Goal: Task Accomplishment & Management: Complete application form

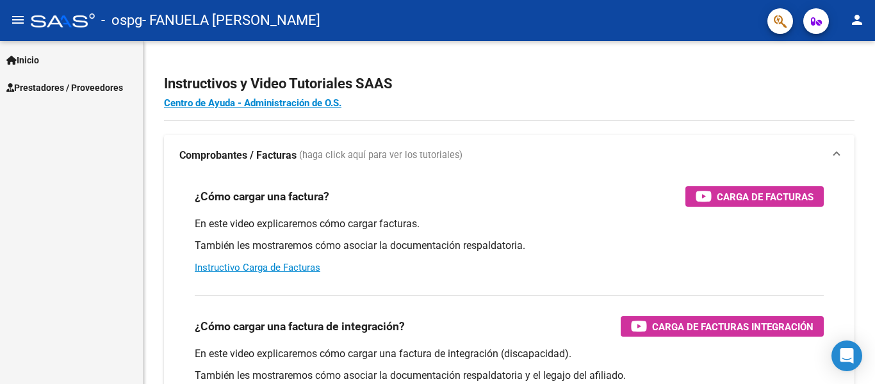
click at [29, 54] on span "Inicio" at bounding box center [22, 60] width 33 height 14
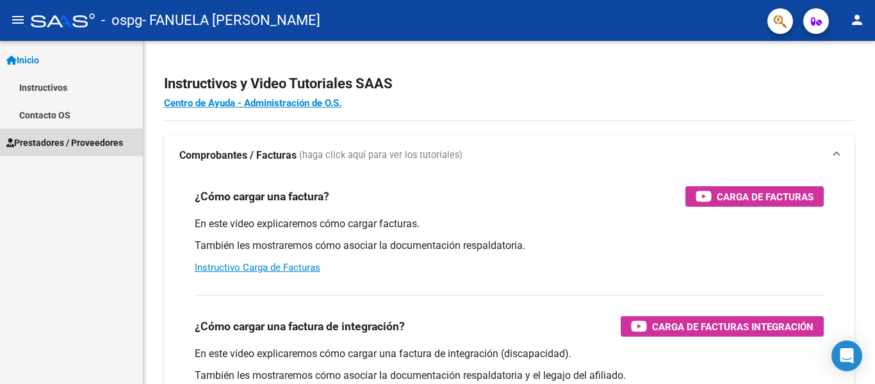
click at [47, 143] on span "Prestadores / Proveedores" at bounding box center [64, 143] width 117 height 14
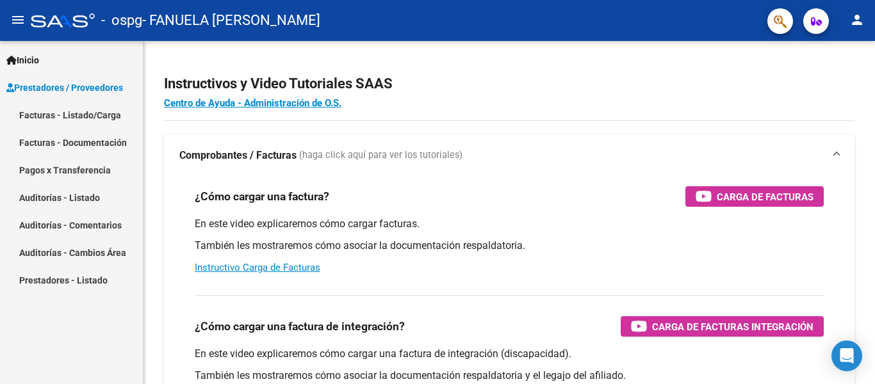
click at [45, 113] on link "Facturas - Listado/Carga" at bounding box center [71, 115] width 143 height 28
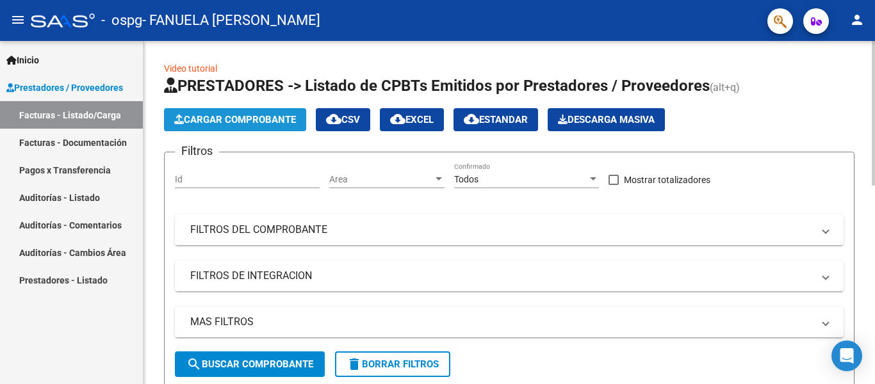
click at [253, 111] on button "Cargar Comprobante" at bounding box center [235, 119] width 142 height 23
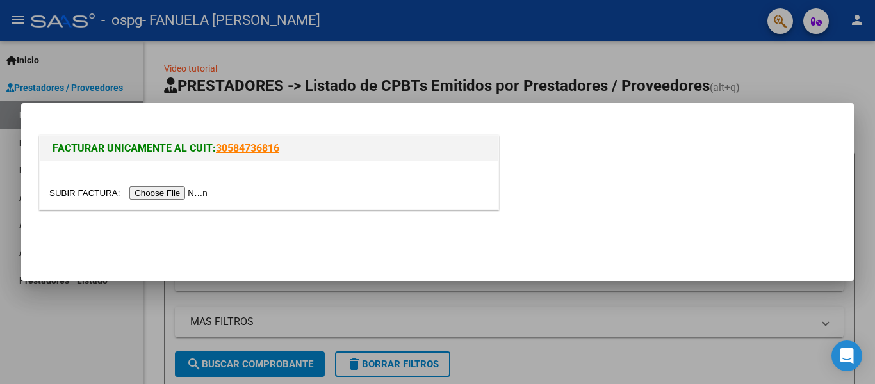
click at [193, 196] on input "file" at bounding box center [130, 192] width 162 height 13
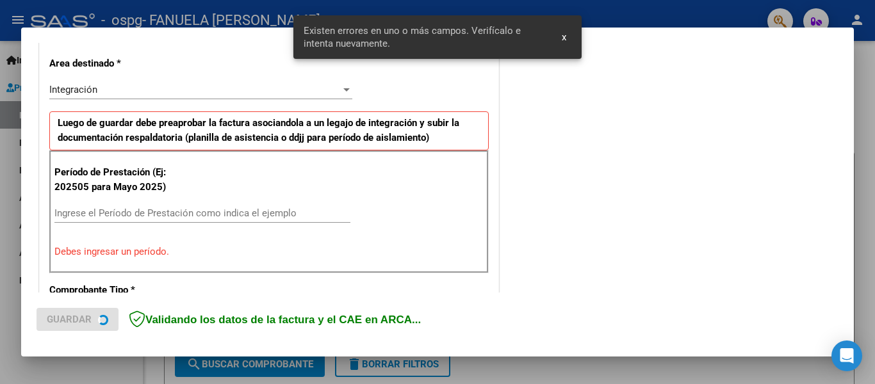
scroll to position [297, 0]
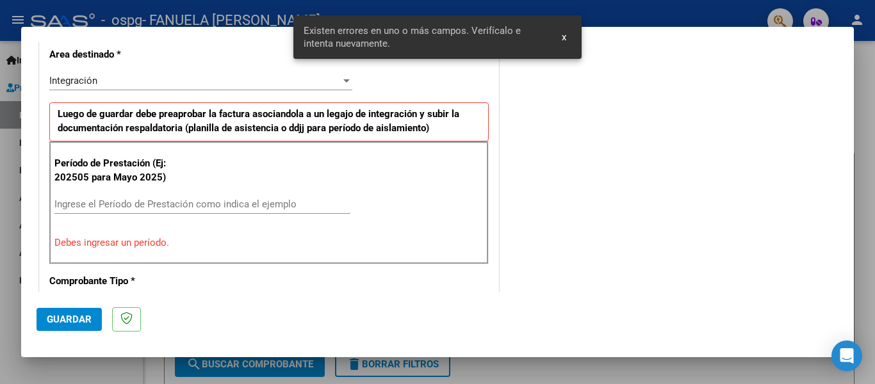
click at [191, 193] on div "Período de Prestación (Ej: 202505 para [DATE]) Ingrese el Período de Prestación…" at bounding box center [268, 202] width 439 height 123
click at [191, 199] on input "Ingrese el Período de Prestación como indica el ejemplo" at bounding box center [202, 204] width 296 height 12
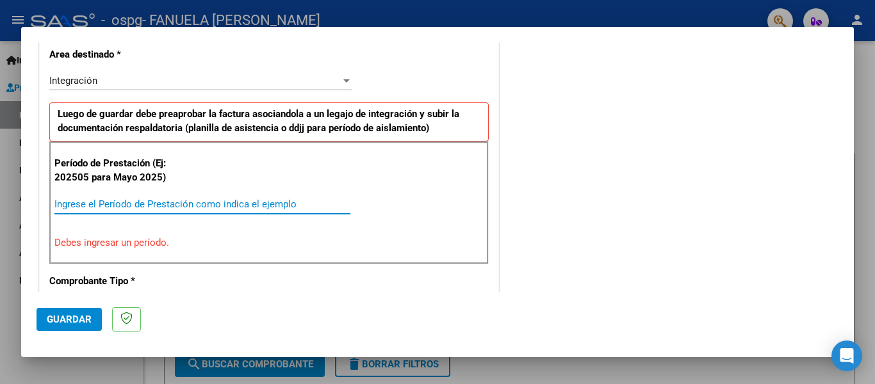
click at [191, 200] on input "Ingrese el Período de Prestación como indica el ejemplo" at bounding box center [202, 204] width 296 height 12
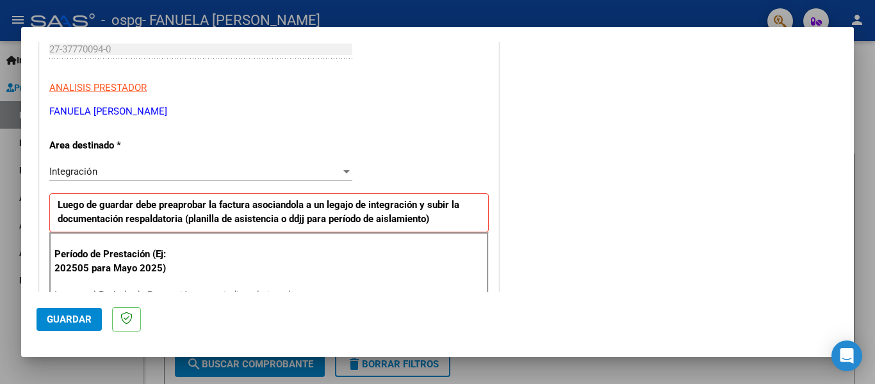
scroll to position [203, 0]
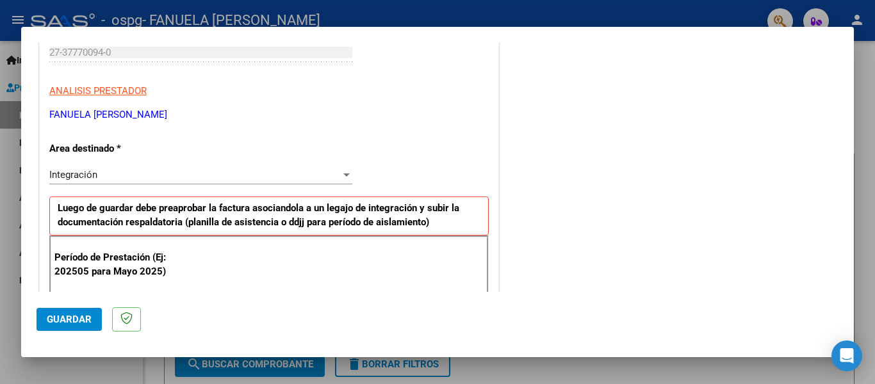
click at [343, 171] on div at bounding box center [347, 175] width 12 height 10
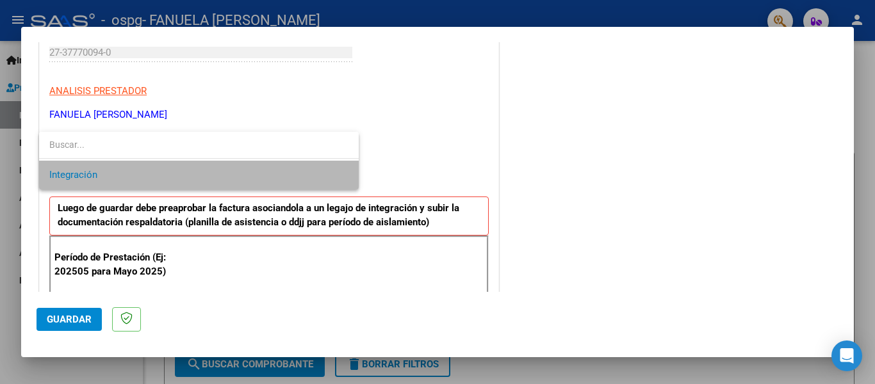
click at [343, 171] on span "Integración" at bounding box center [198, 175] width 299 height 29
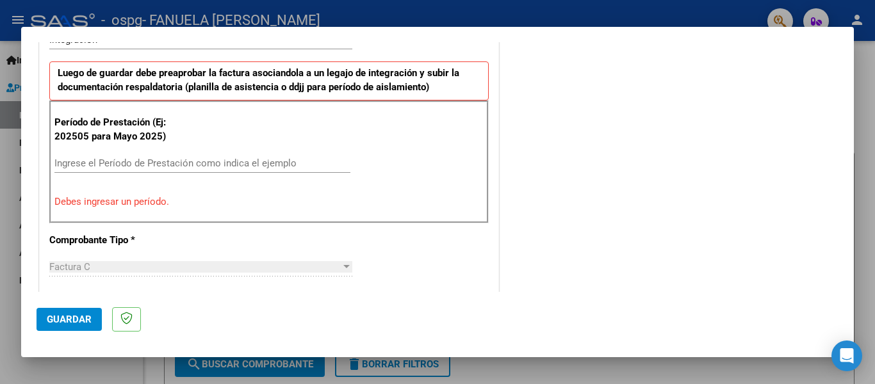
scroll to position [402, 0]
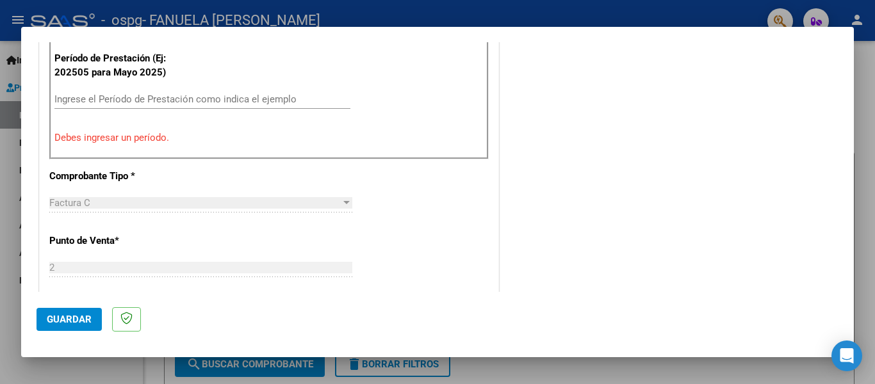
click at [206, 96] on input "Ingrese el Período de Prestación como indica el ejemplo" at bounding box center [202, 99] width 296 height 12
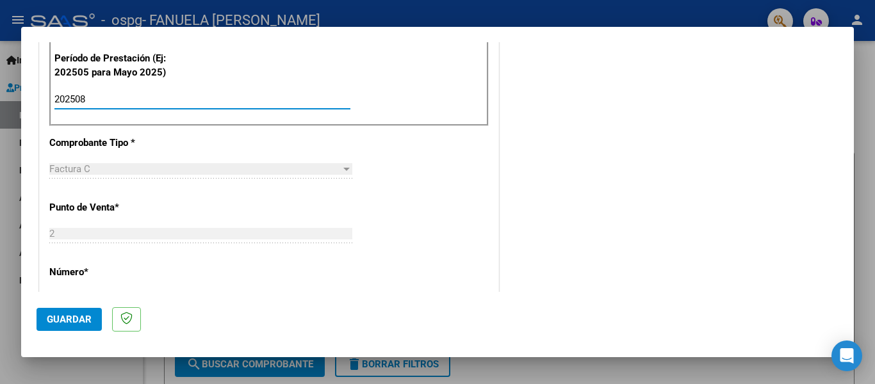
type input "202508"
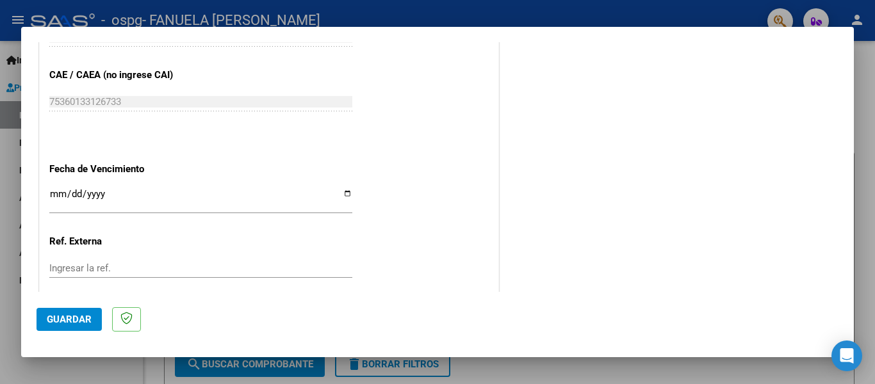
scroll to position [861, 0]
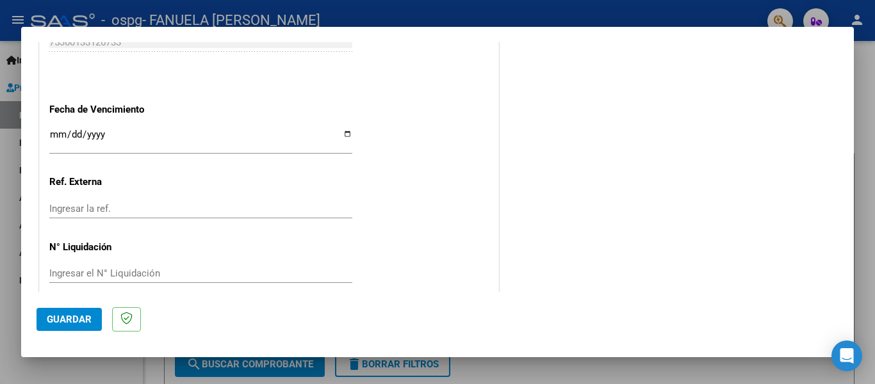
click at [67, 322] on span "Guardar" at bounding box center [69, 320] width 45 height 12
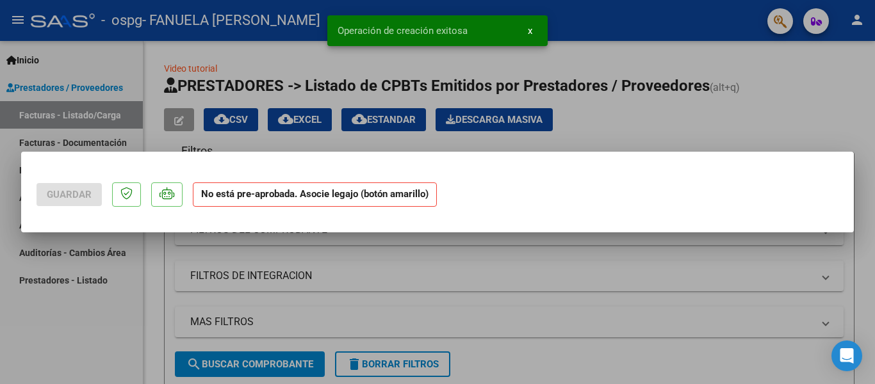
scroll to position [0, 0]
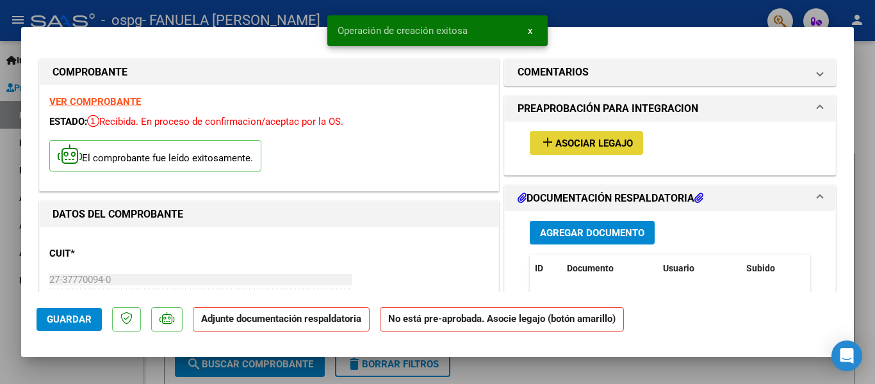
click at [552, 151] on button "add Asociar Legajo" at bounding box center [585, 143] width 113 height 24
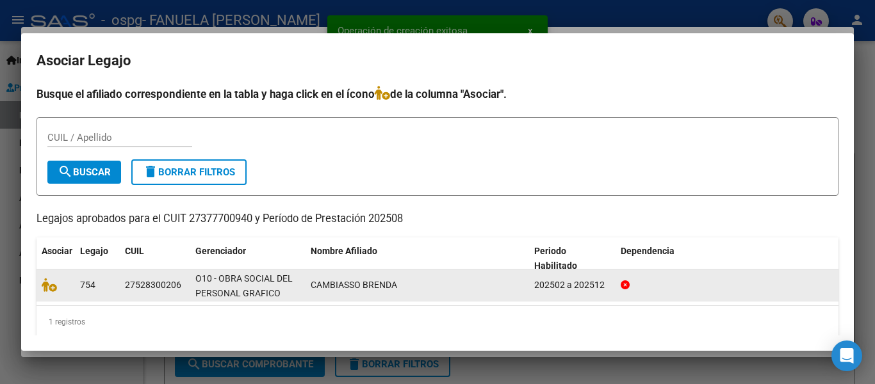
click at [52, 293] on datatable-body-cell at bounding box center [55, 285] width 38 height 31
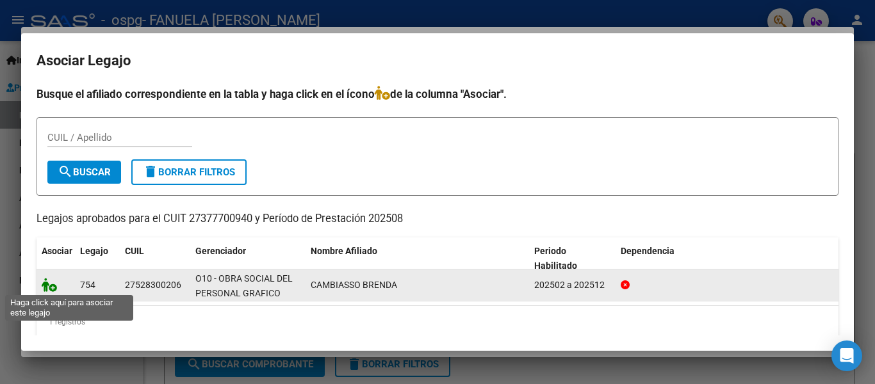
click at [53, 289] on icon at bounding box center [49, 285] width 15 height 14
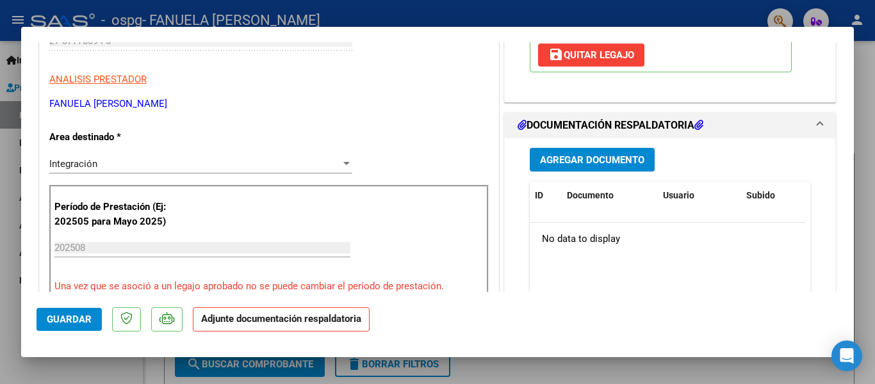
scroll to position [299, 0]
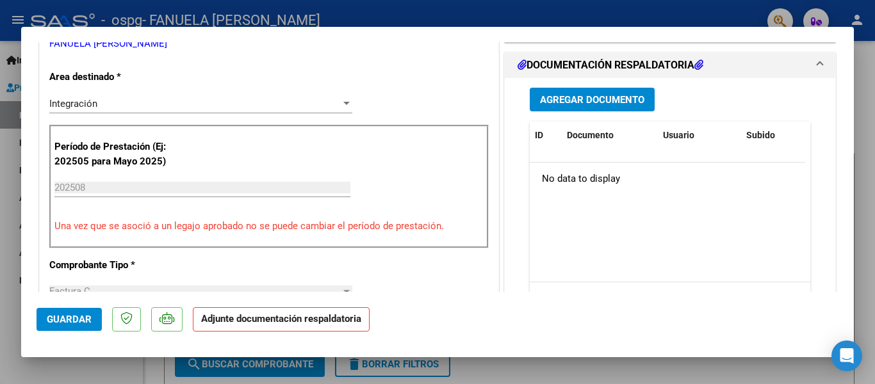
click at [624, 102] on span "Agregar Documento" at bounding box center [592, 100] width 104 height 12
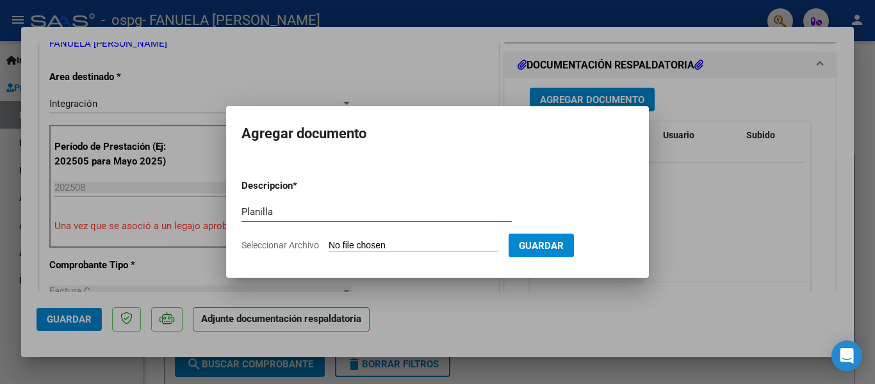
type input "Planilla de asistencia"
click at [440, 240] on app-file-uploader "Seleccionar Archivo" at bounding box center [374, 245] width 267 height 12
click at [358, 247] on input "Seleccionar Archivo" at bounding box center [413, 246] width 170 height 12
type input "C:\fakepath\bren_agos25.pdf"
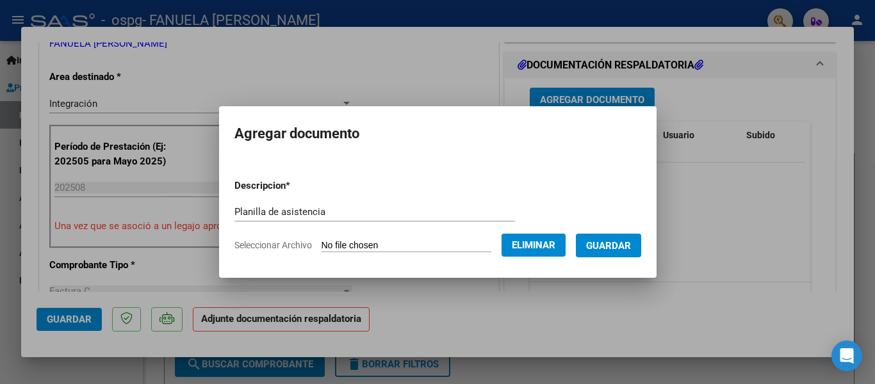
click at [581, 240] on button "Guardar" at bounding box center [608, 246] width 65 height 24
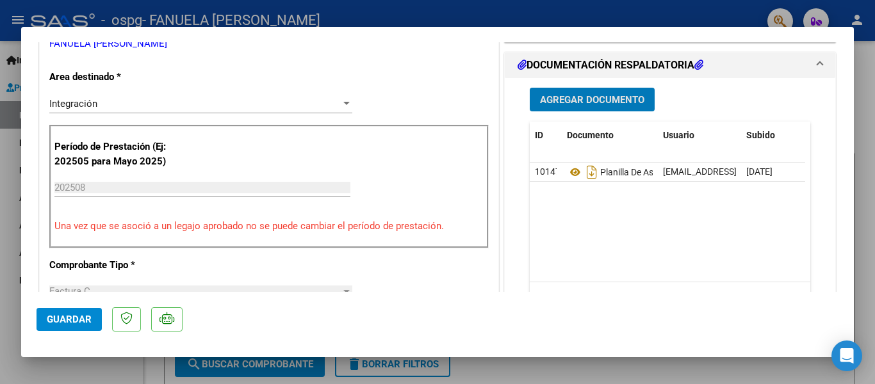
click at [77, 325] on button "Guardar" at bounding box center [68, 319] width 65 height 23
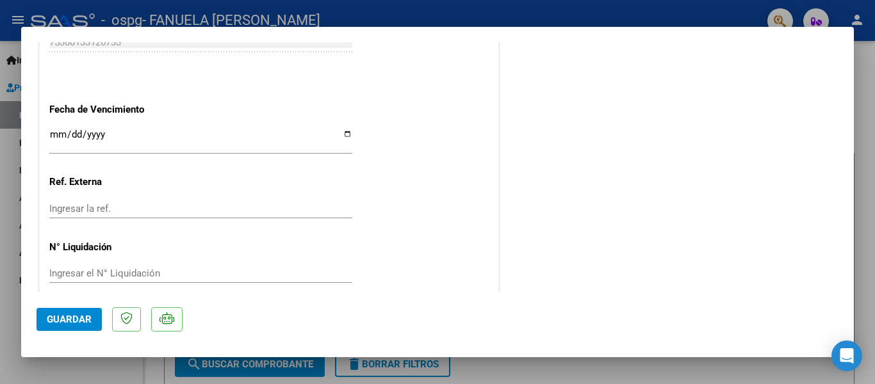
scroll to position [0, 0]
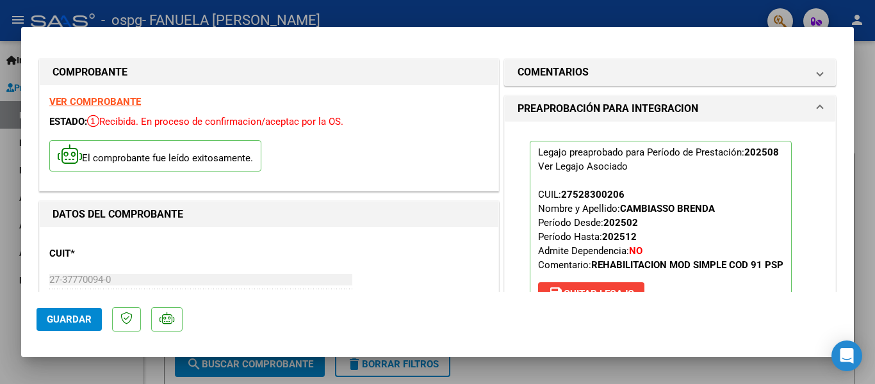
click at [81, 316] on span "Guardar" at bounding box center [69, 320] width 45 height 12
